Goal: Use online tool/utility: Utilize a website feature to perform a specific function

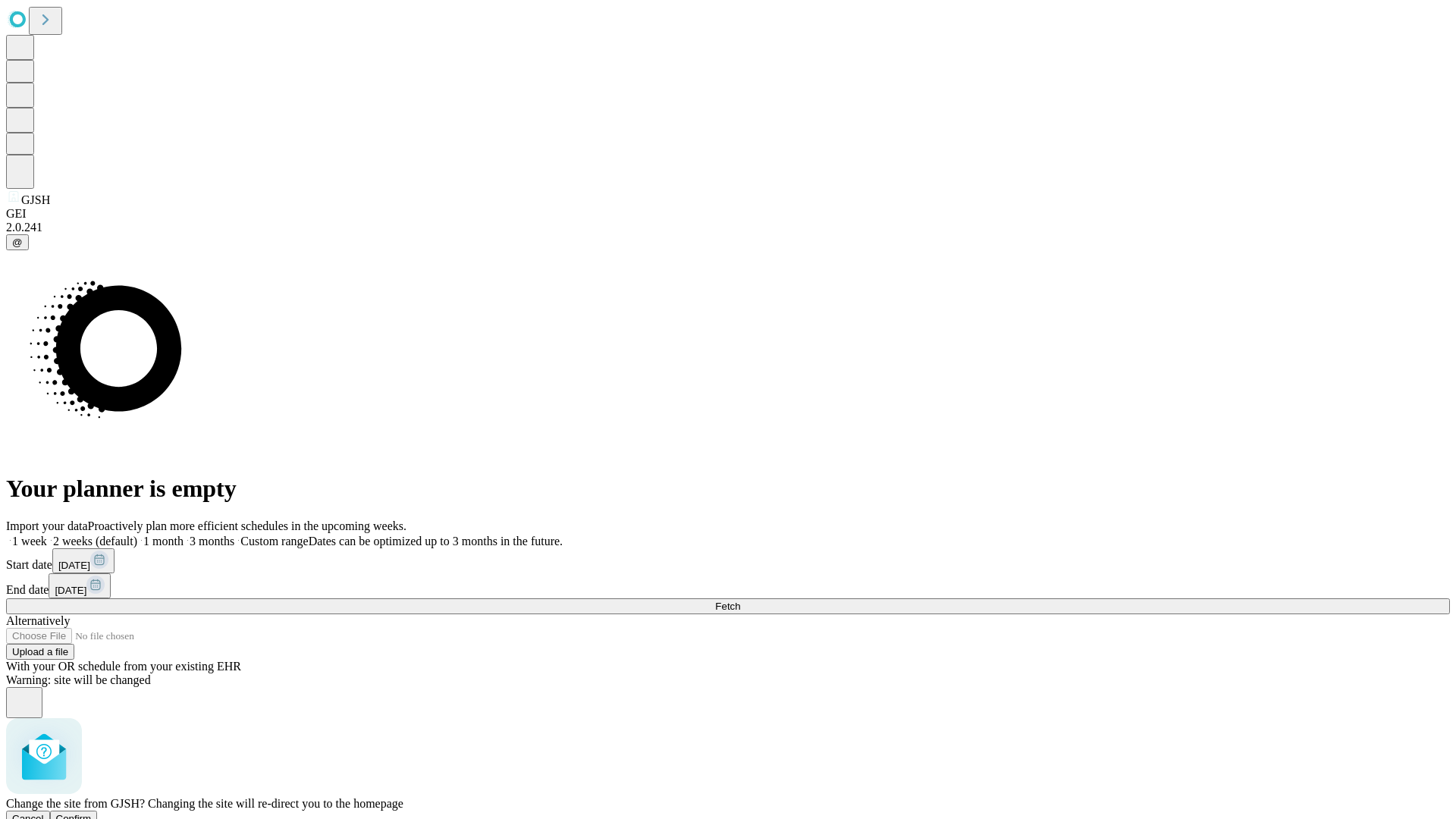
click at [92, 813] on span "Confirm" at bounding box center [73, 818] width 36 height 11
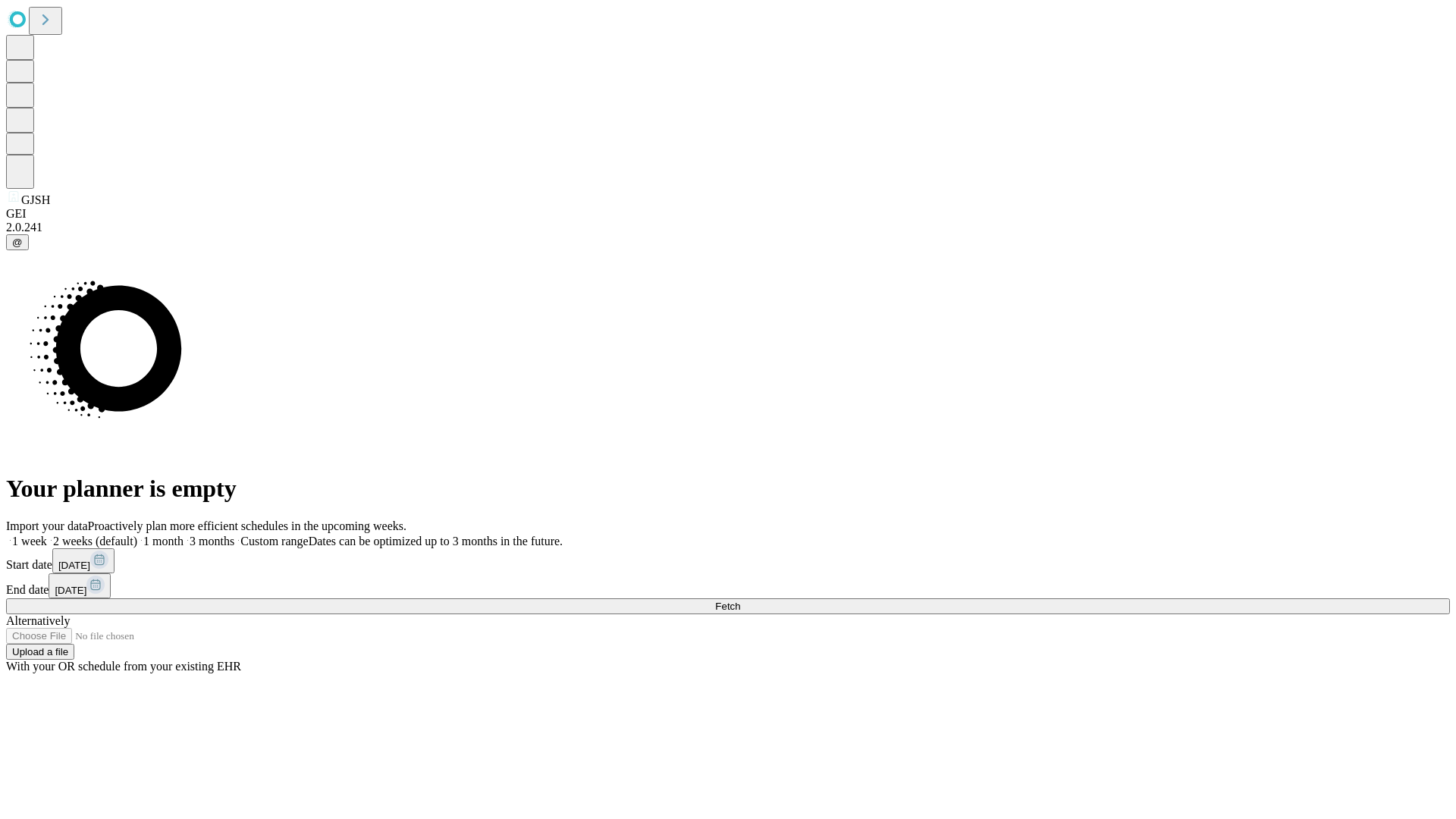
click at [47, 535] on label "1 week" at bounding box center [26, 541] width 41 height 13
click at [740, 601] on span "Fetch" at bounding box center [727, 606] width 25 height 11
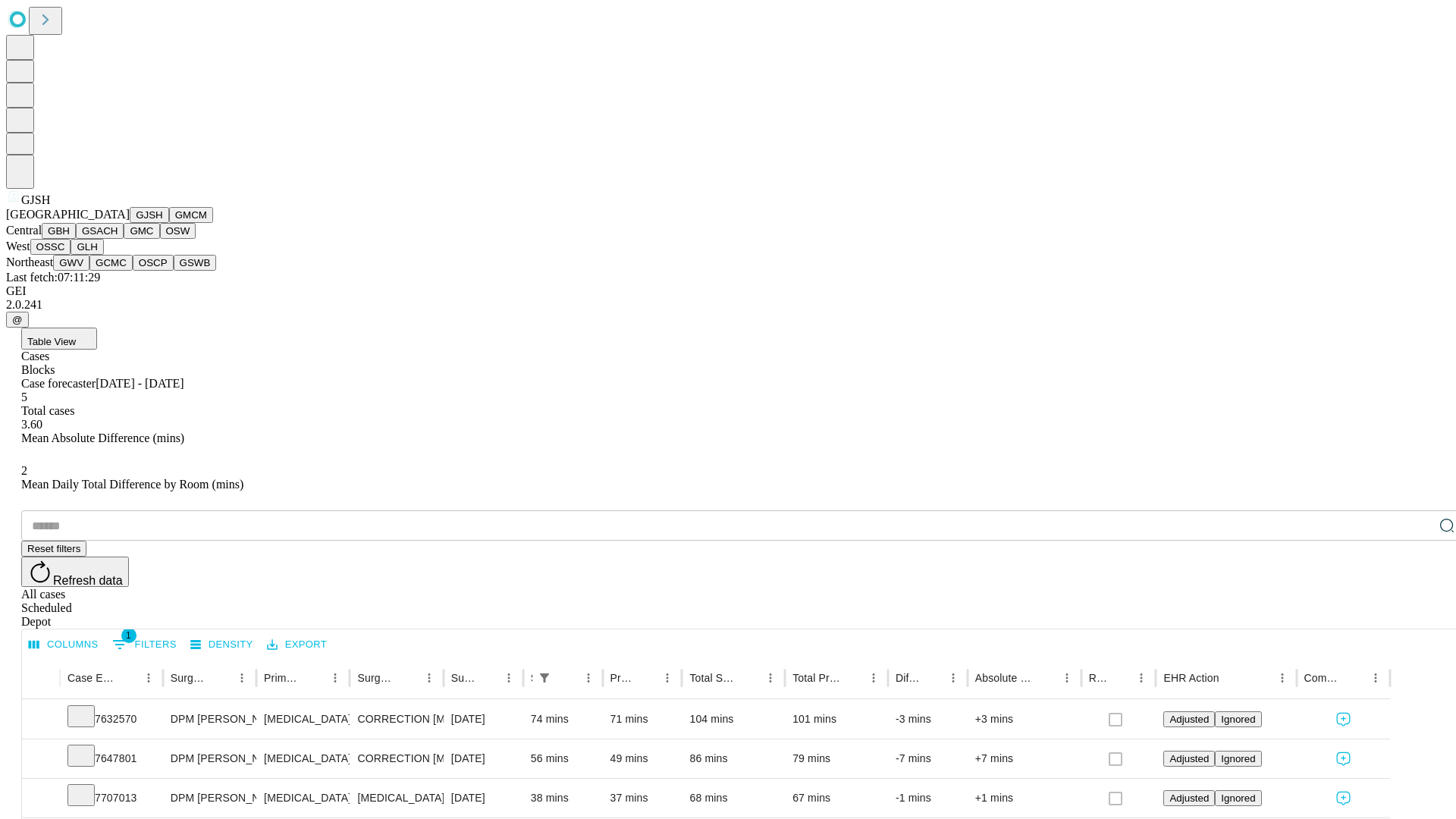
click at [169, 223] on button "GMCM" at bounding box center [190, 215] width 44 height 16
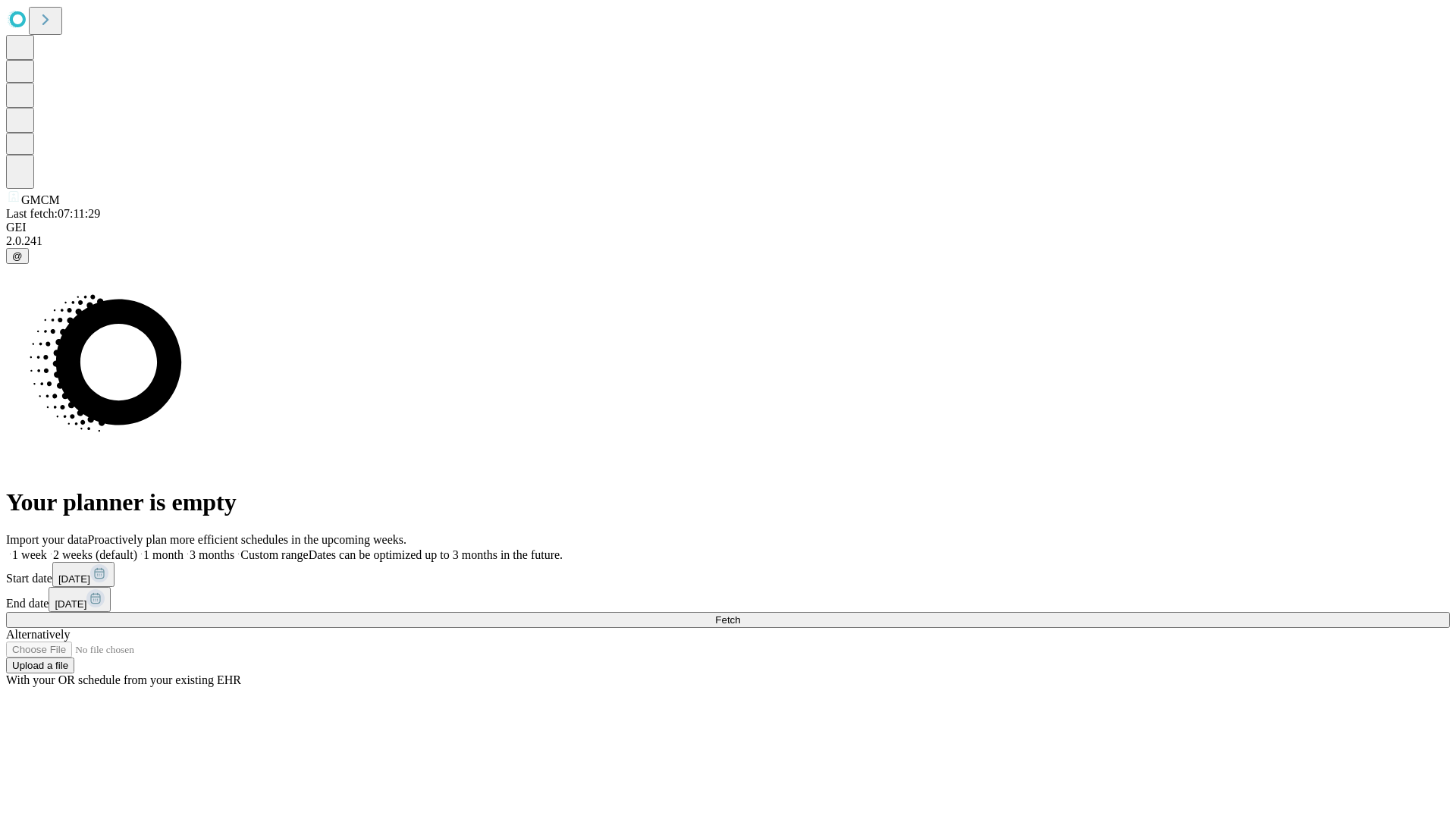
click at [47, 548] on label "1 week" at bounding box center [26, 554] width 41 height 13
click at [740, 614] on span "Fetch" at bounding box center [727, 620] width 25 height 11
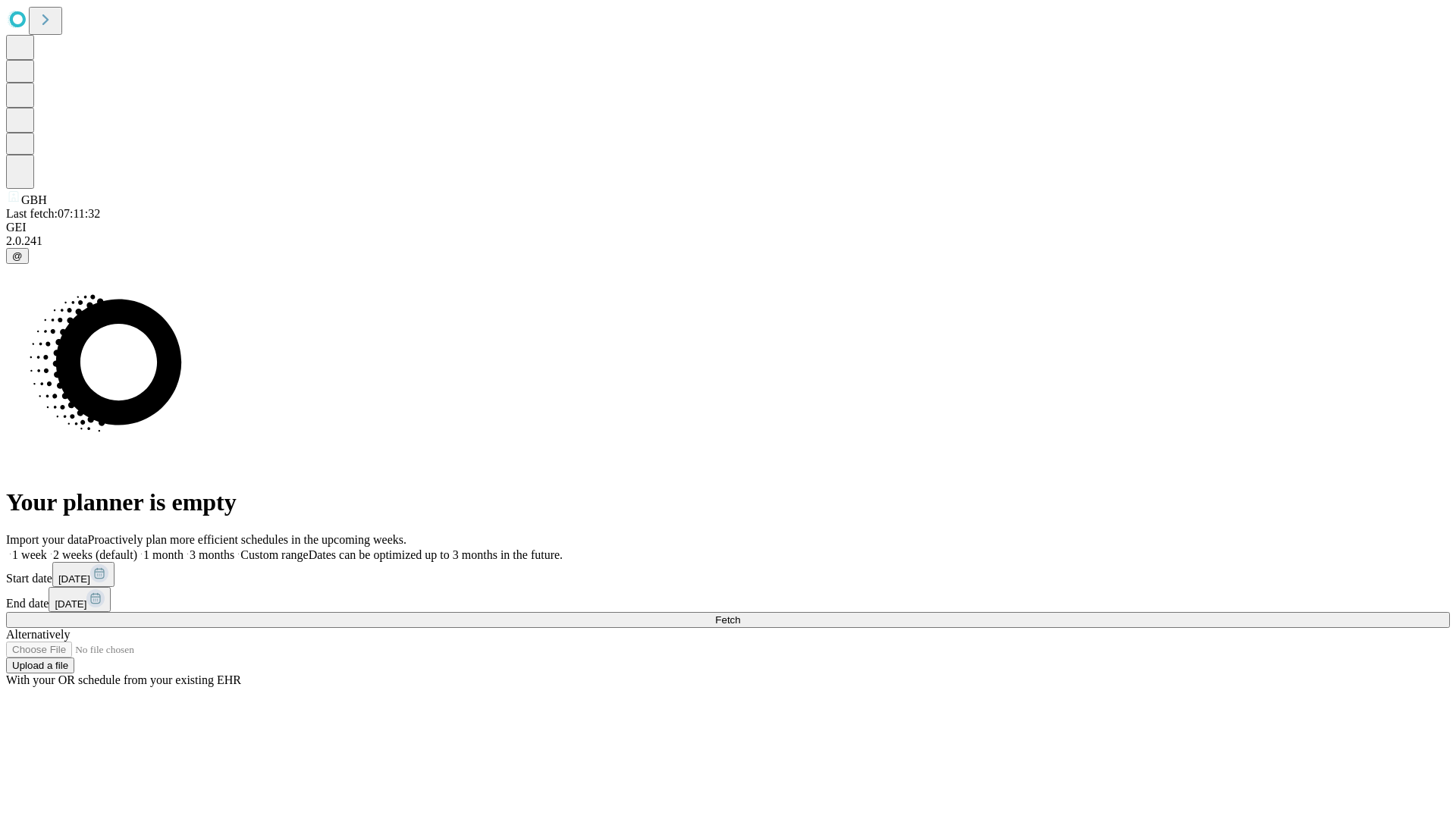
click at [47, 548] on label "1 week" at bounding box center [26, 554] width 41 height 13
click at [740, 614] on span "Fetch" at bounding box center [727, 620] width 25 height 11
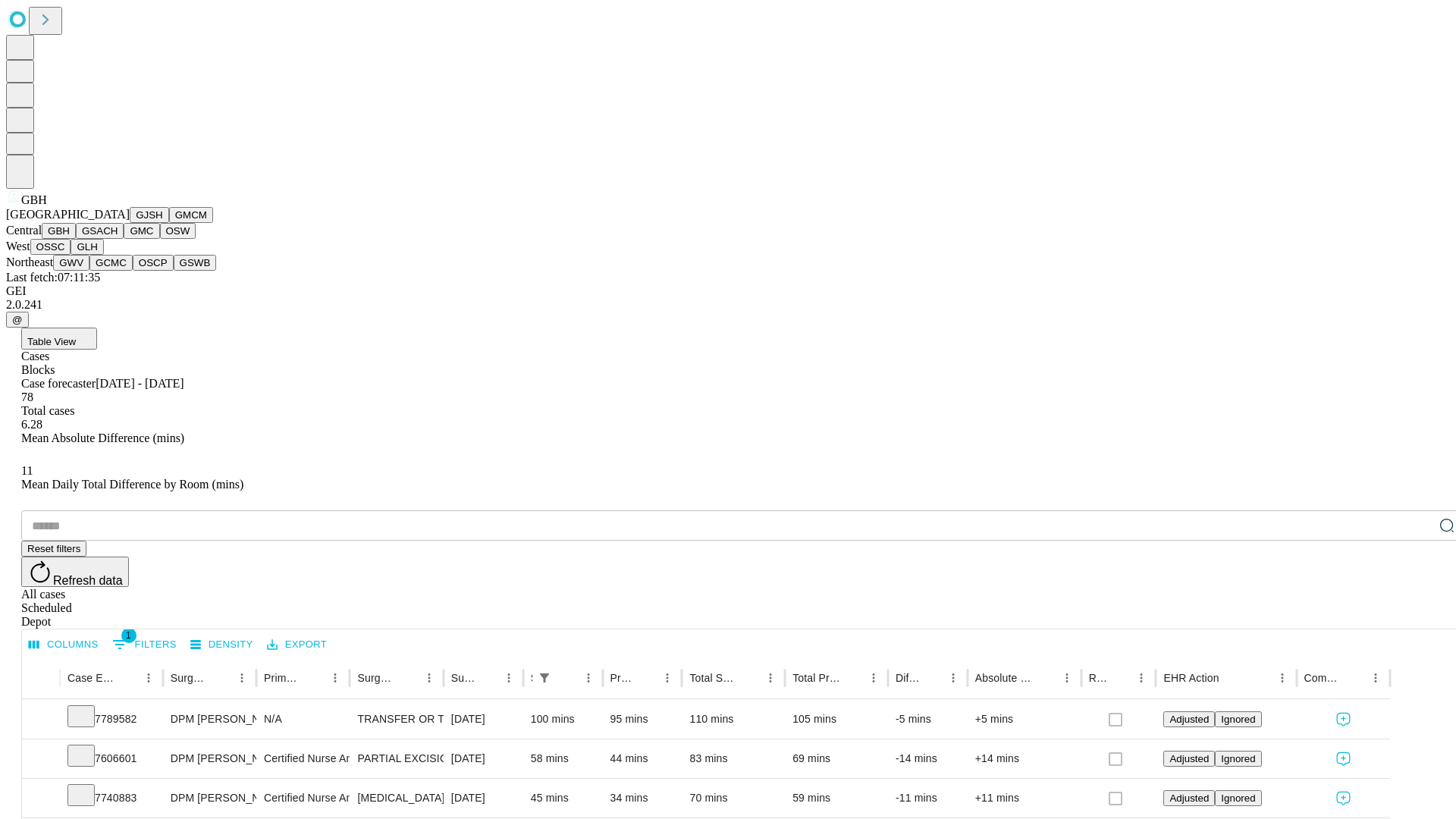
click at [117, 239] on button "GSACH" at bounding box center [100, 231] width 48 height 16
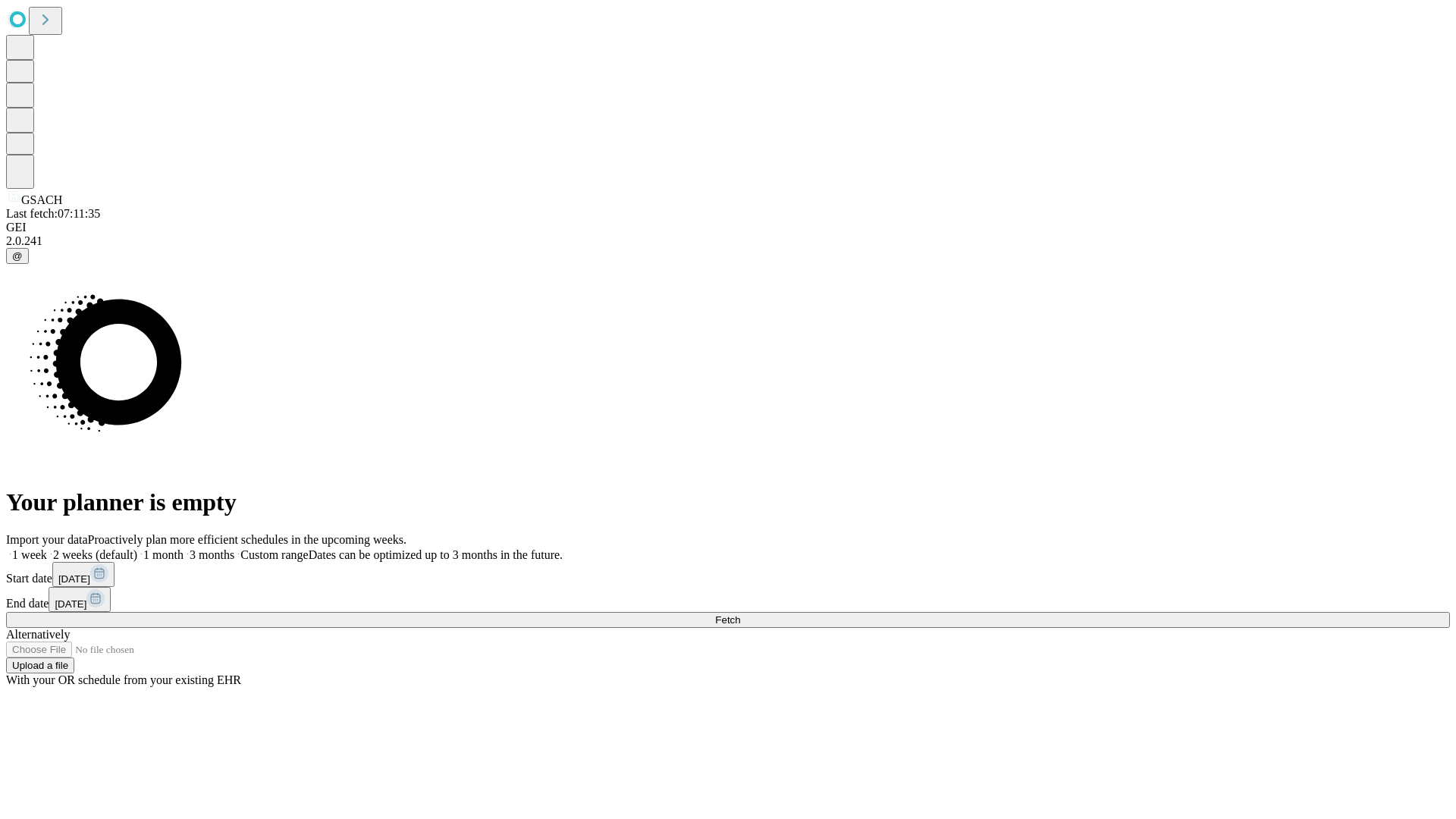
click at [47, 548] on label "1 week" at bounding box center [26, 554] width 41 height 13
click at [740, 614] on span "Fetch" at bounding box center [727, 620] width 25 height 11
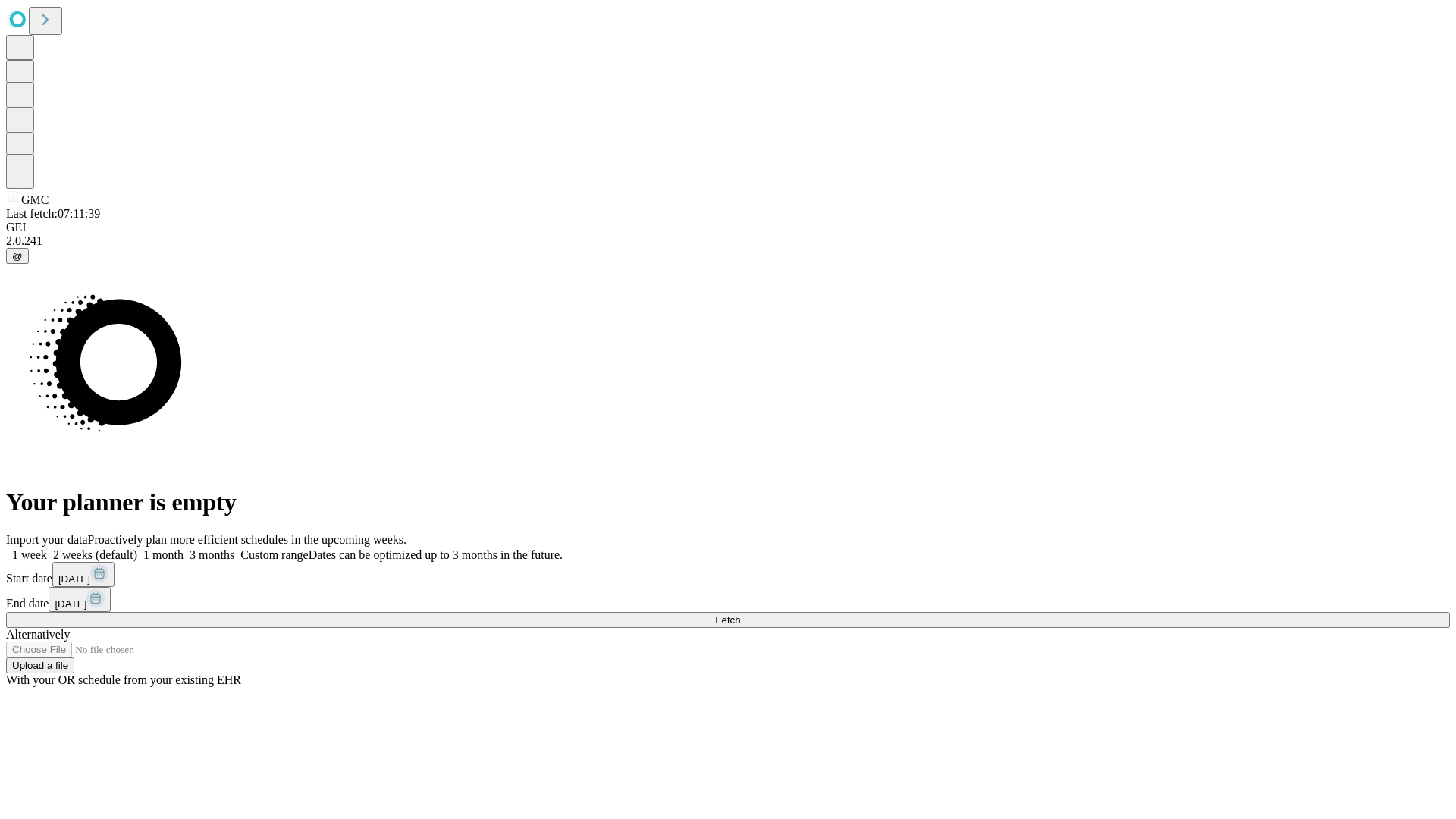
click at [47, 548] on label "1 week" at bounding box center [26, 554] width 41 height 13
click at [740, 614] on span "Fetch" at bounding box center [727, 620] width 25 height 11
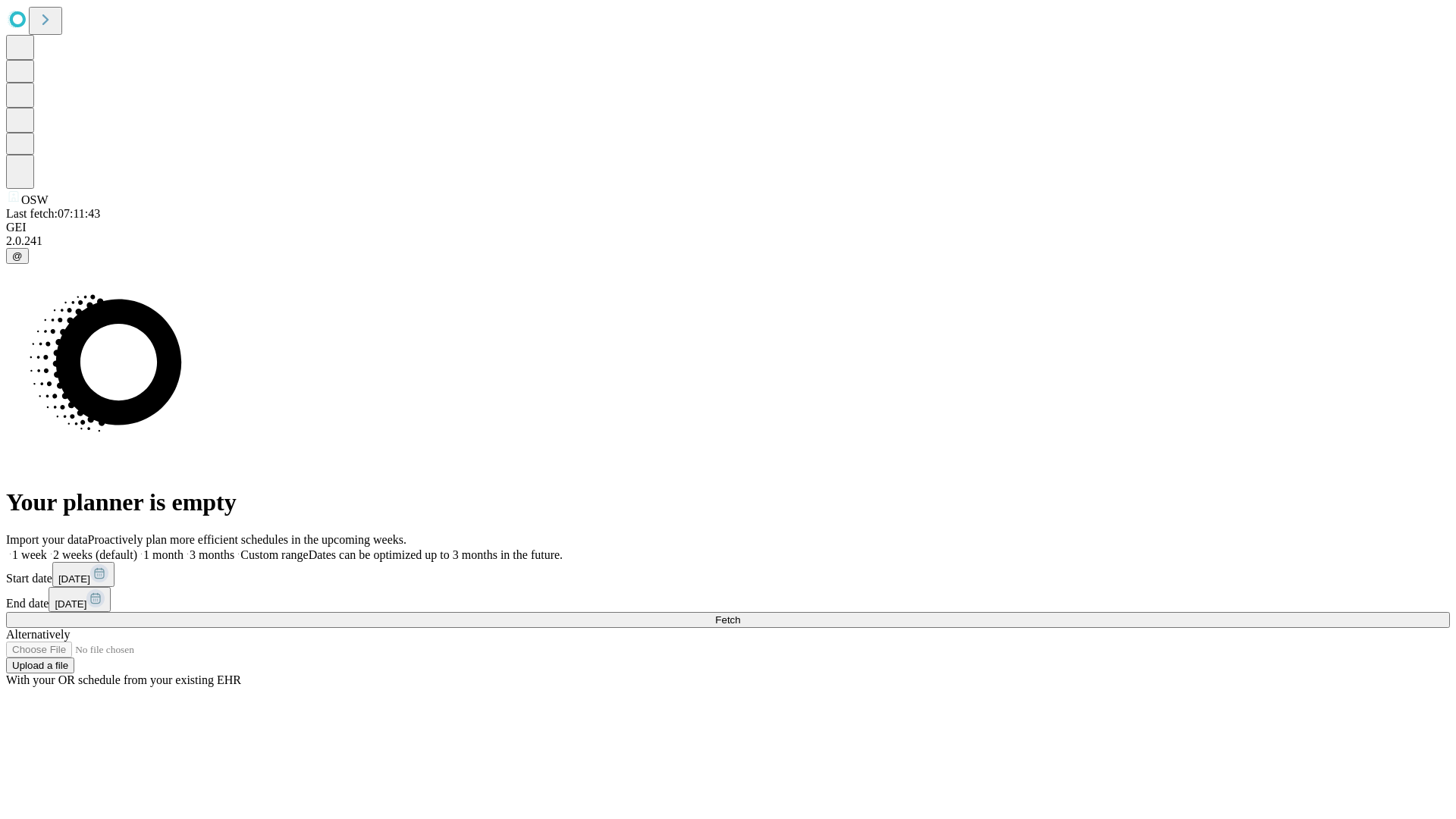
click at [47, 548] on label "1 week" at bounding box center [26, 554] width 41 height 13
click at [740, 614] on span "Fetch" at bounding box center [727, 620] width 25 height 11
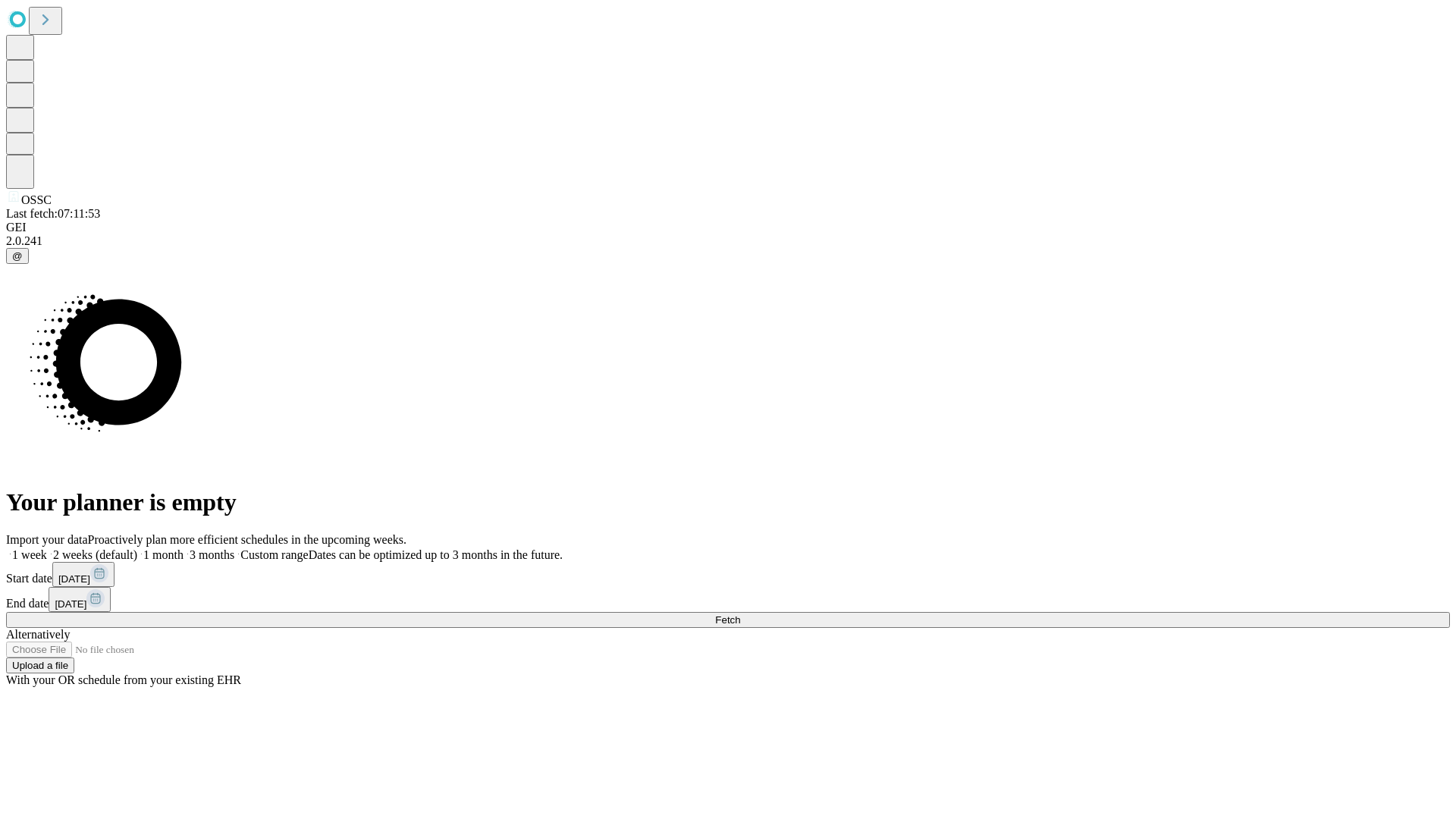
click at [740, 614] on span "Fetch" at bounding box center [727, 620] width 25 height 11
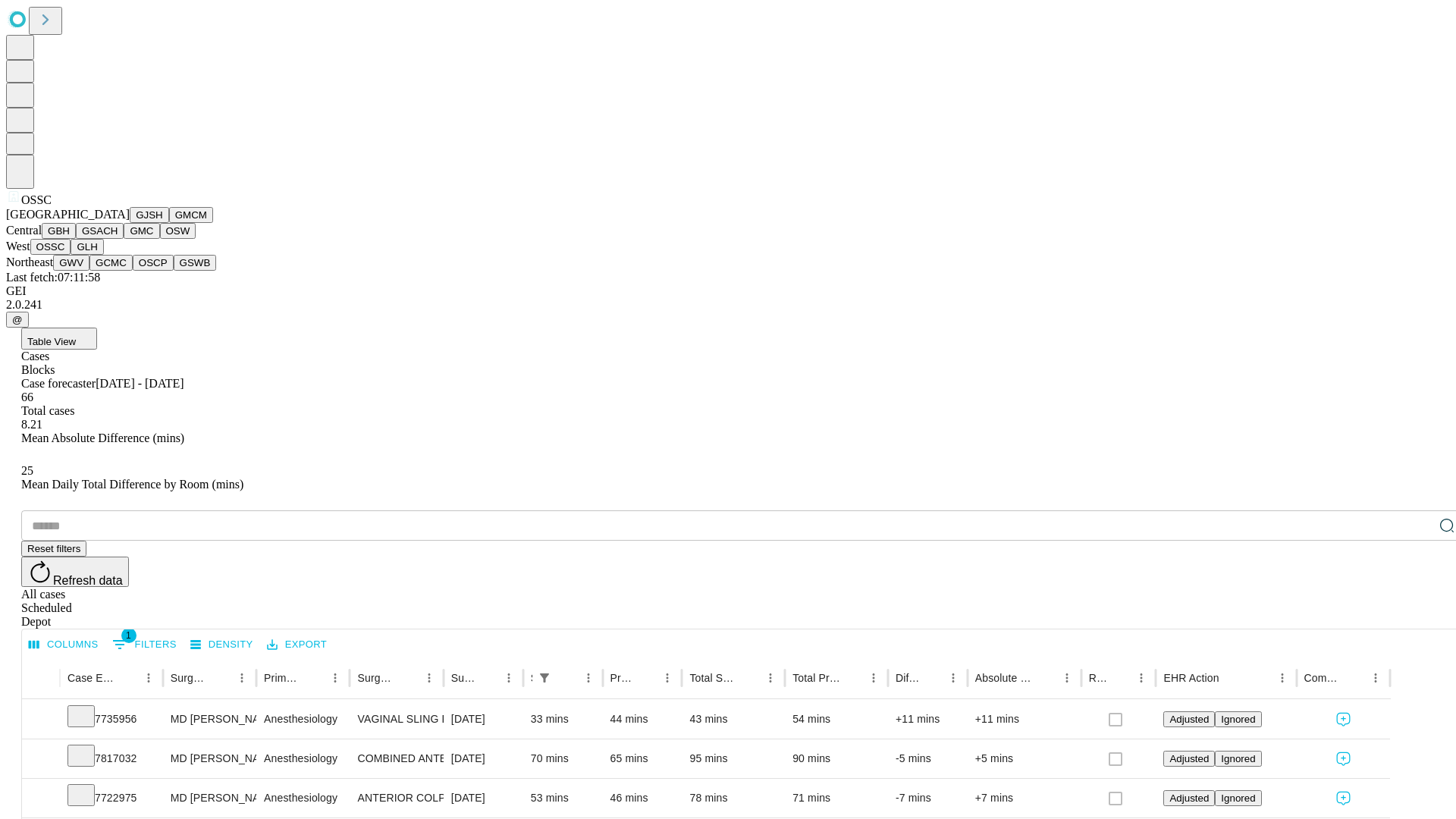
click at [103, 255] on button "GLH" at bounding box center [86, 247] width 33 height 16
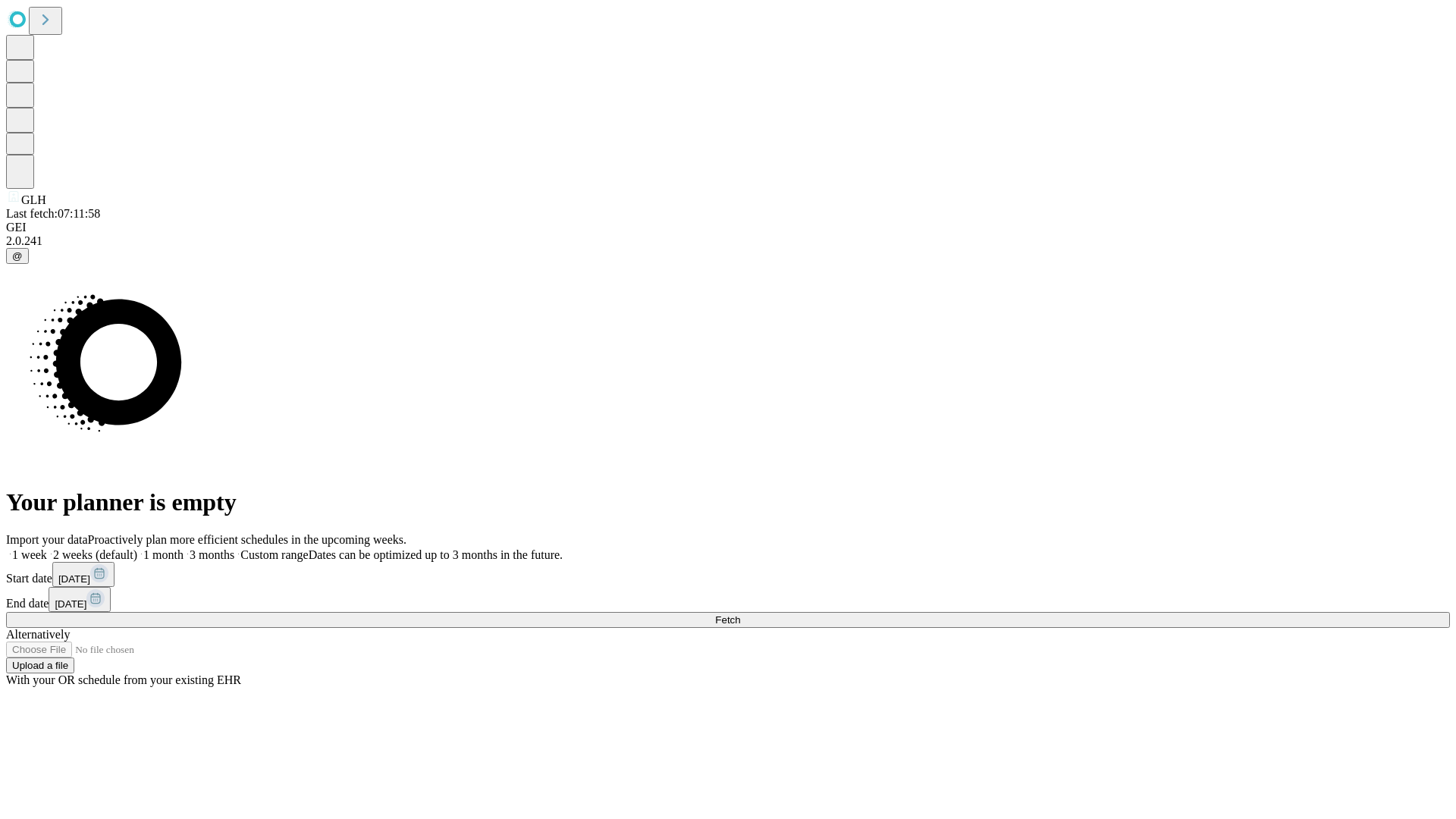
click at [47, 548] on label "1 week" at bounding box center [26, 554] width 41 height 13
click at [740, 614] on span "Fetch" at bounding box center [727, 620] width 25 height 11
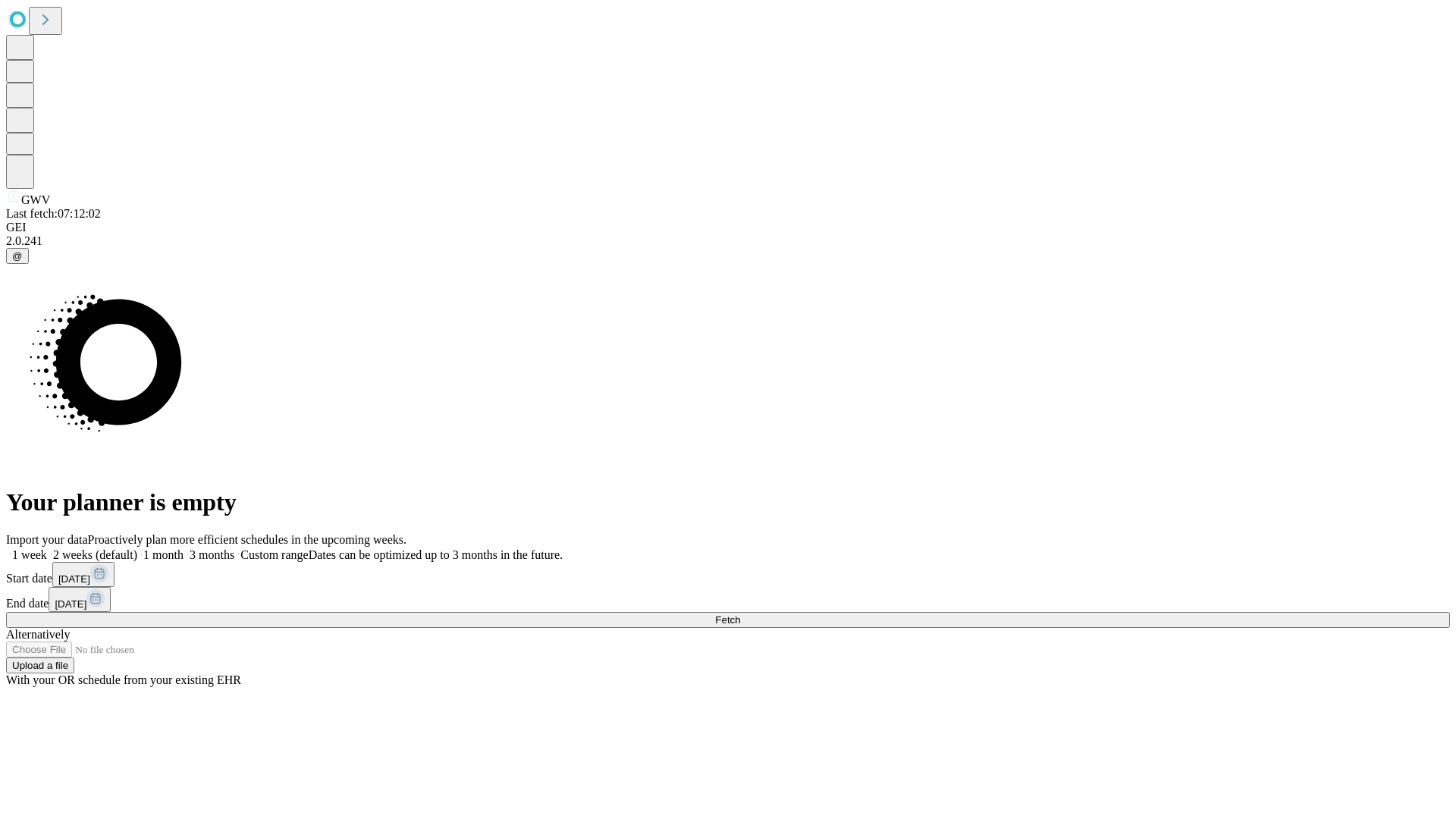
click at [47, 548] on label "1 week" at bounding box center [26, 554] width 41 height 13
click at [740, 614] on span "Fetch" at bounding box center [727, 620] width 25 height 11
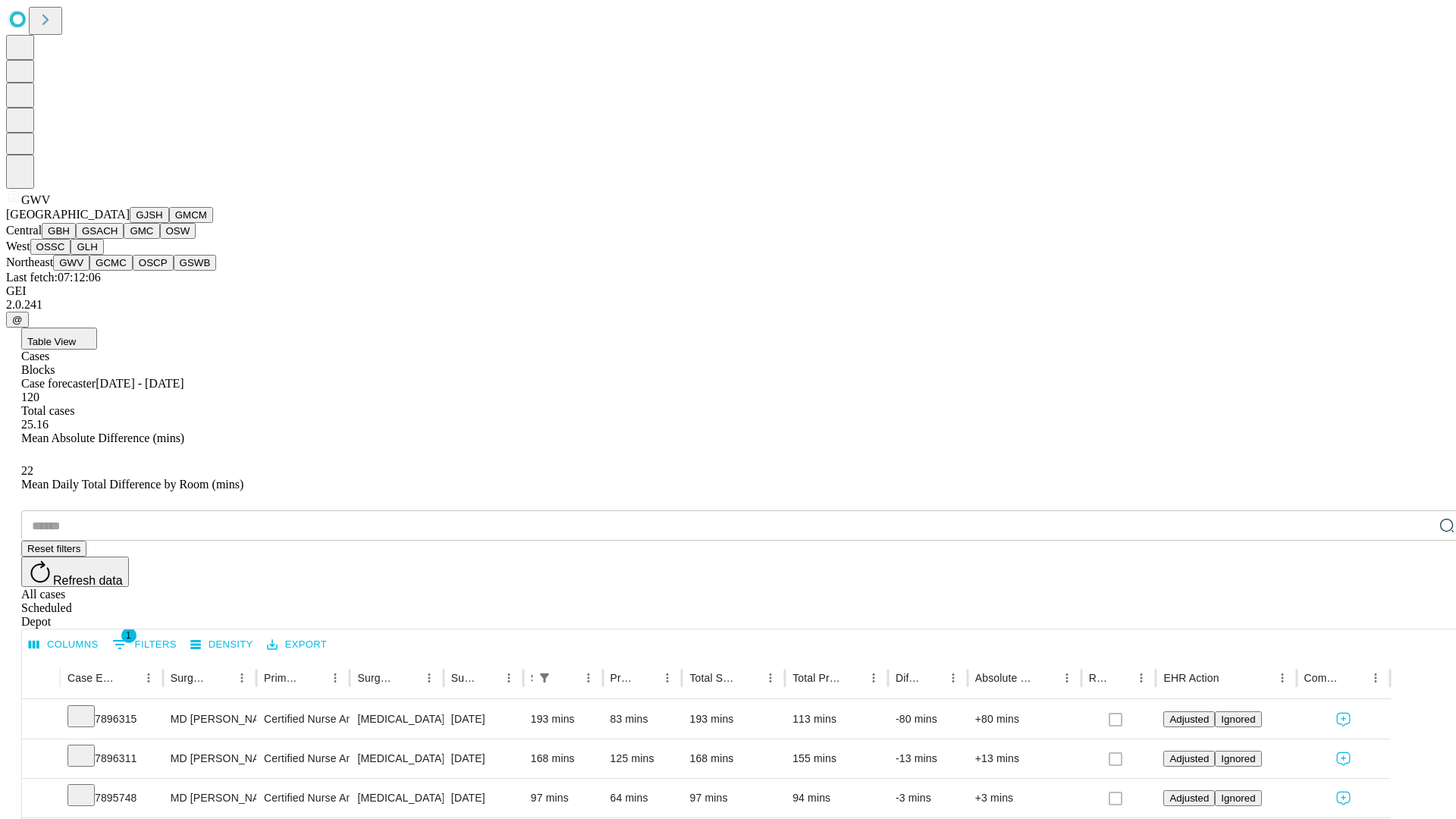
click at [117, 271] on button "GCMC" at bounding box center [111, 263] width 43 height 16
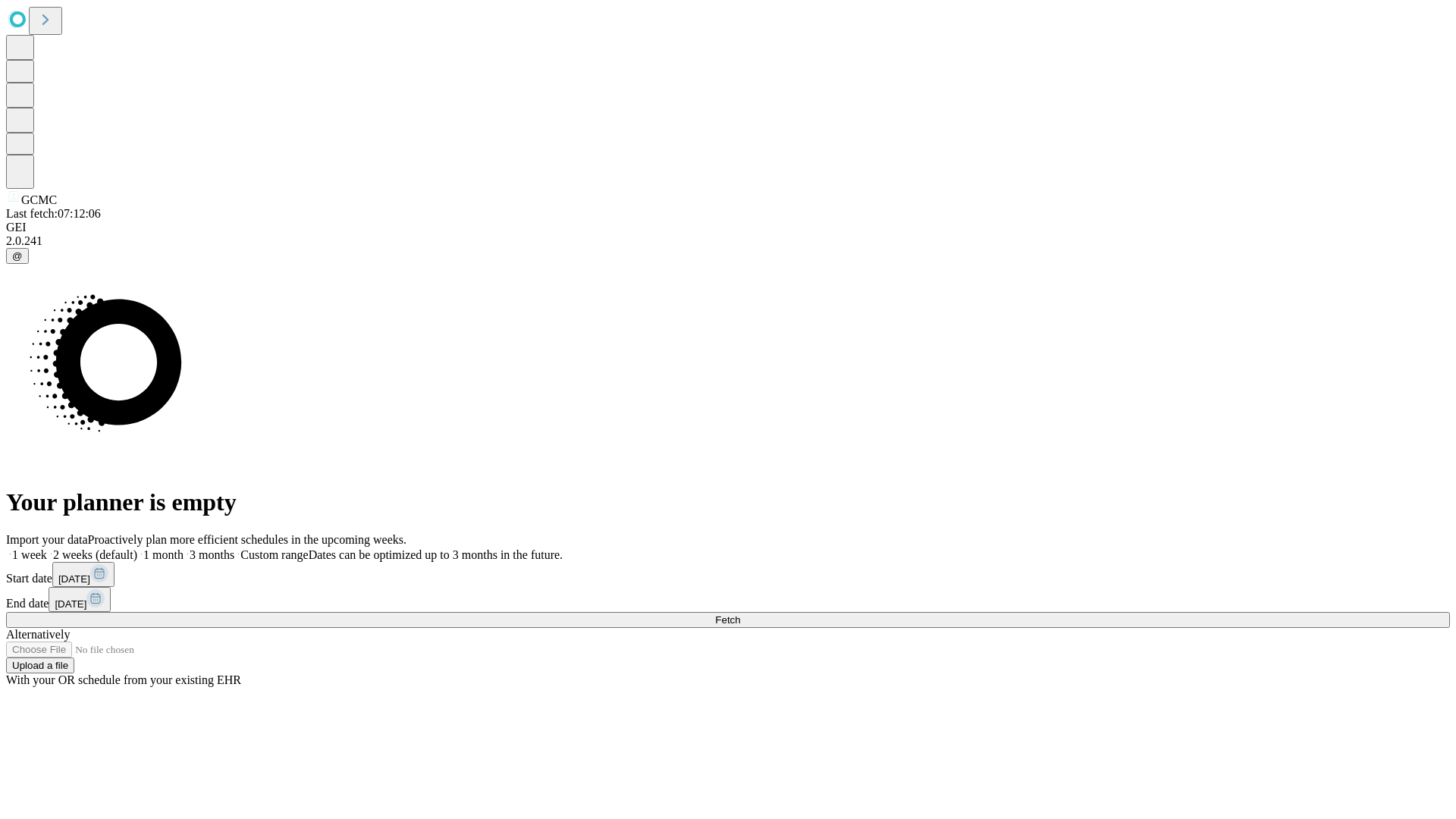
click at [47, 548] on label "1 week" at bounding box center [26, 554] width 41 height 13
click at [740, 614] on span "Fetch" at bounding box center [727, 620] width 25 height 11
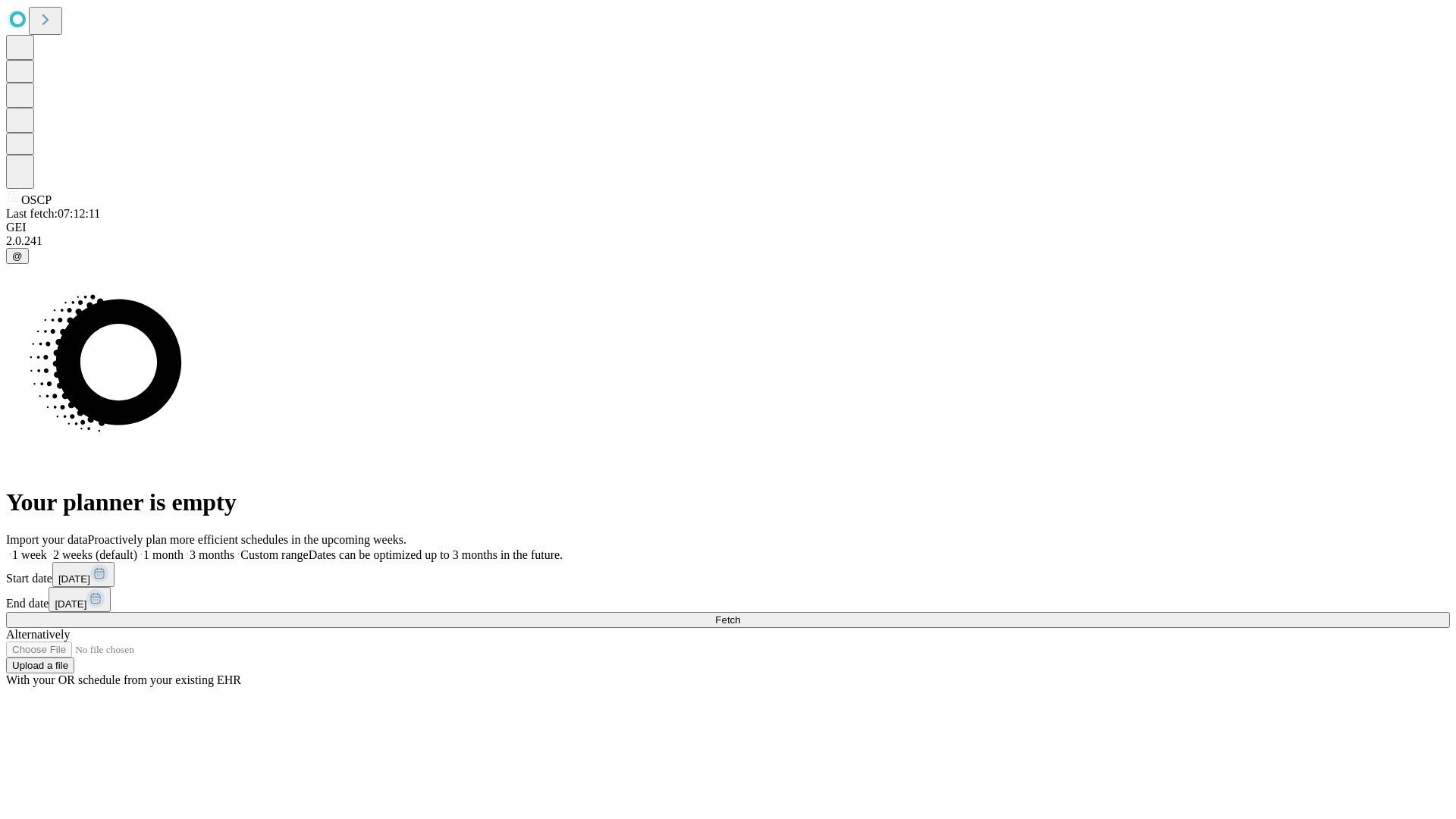
click at [47, 548] on label "1 week" at bounding box center [26, 554] width 41 height 13
click at [740, 614] on span "Fetch" at bounding box center [727, 620] width 25 height 11
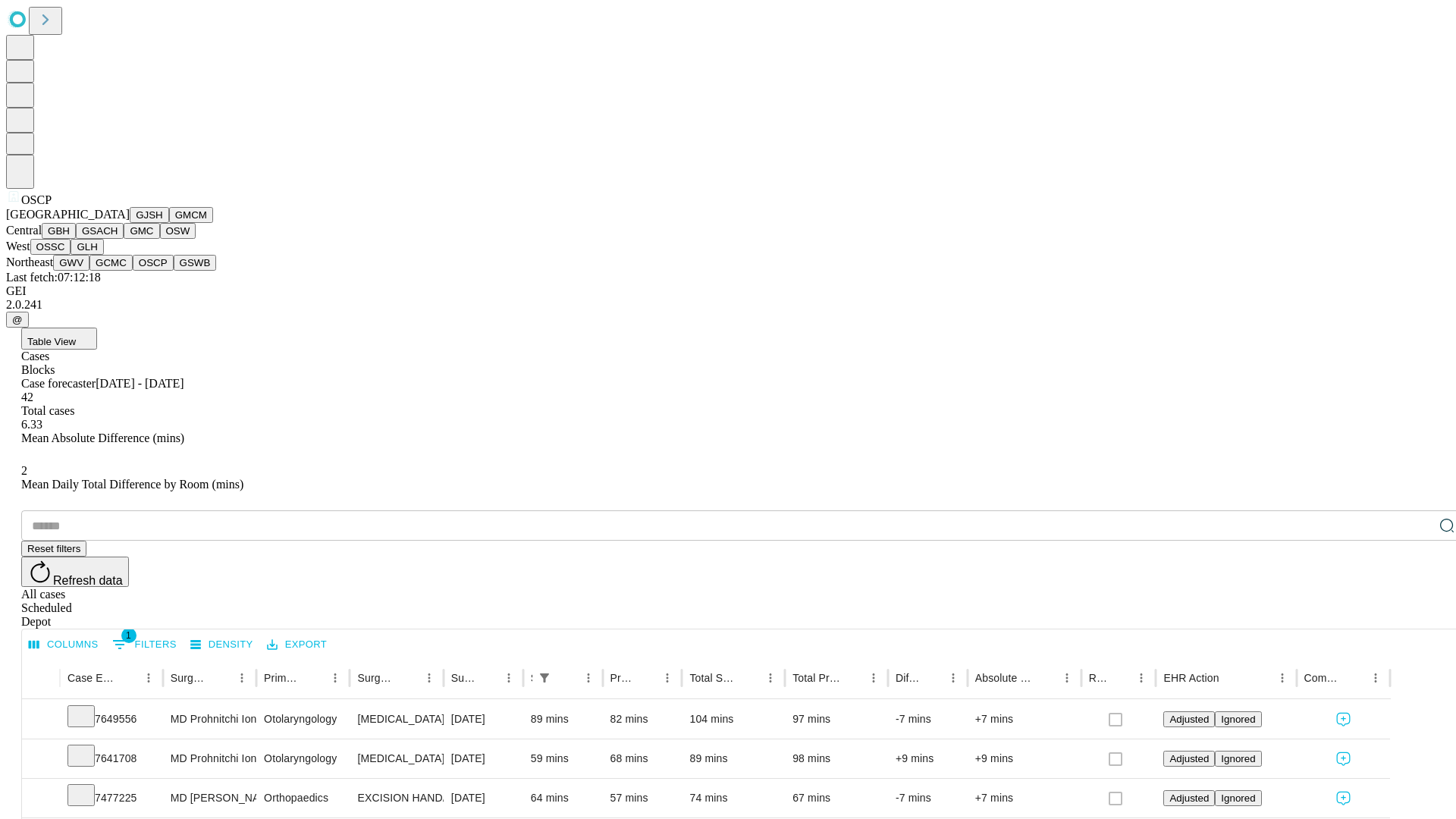
click at [174, 271] on button "GSWB" at bounding box center [195, 263] width 43 height 16
